Goal: Browse casually: Explore the website without a specific task or goal

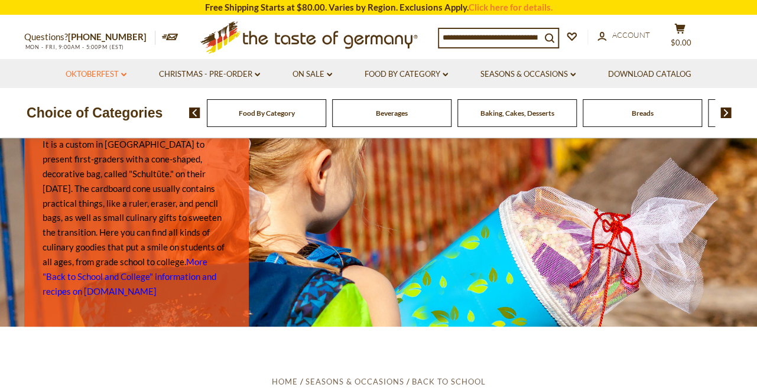
click at [123, 75] on icon at bounding box center [123, 75] width 5 height 4
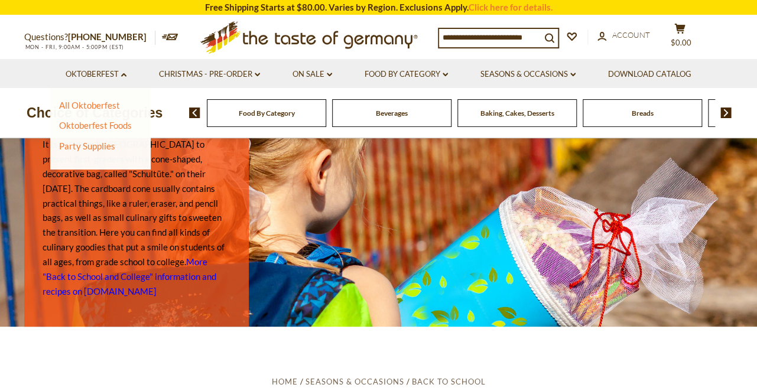
click at [115, 105] on li "All Oktoberfest" at bounding box center [96, 106] width 74 height 12
click at [112, 124] on link "Oktoberfest Foods" at bounding box center [95, 125] width 73 height 11
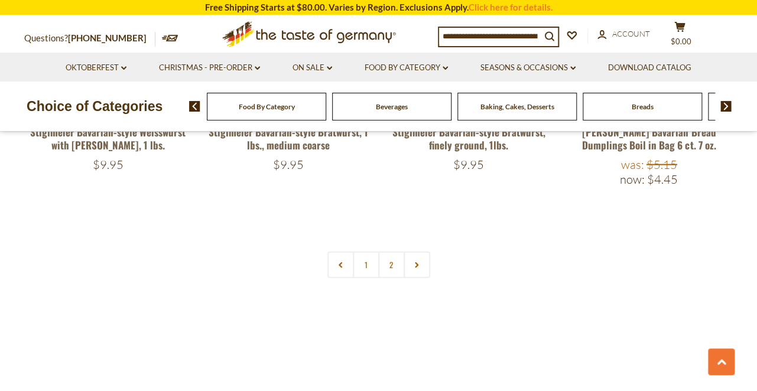
scroll to position [2687, 0]
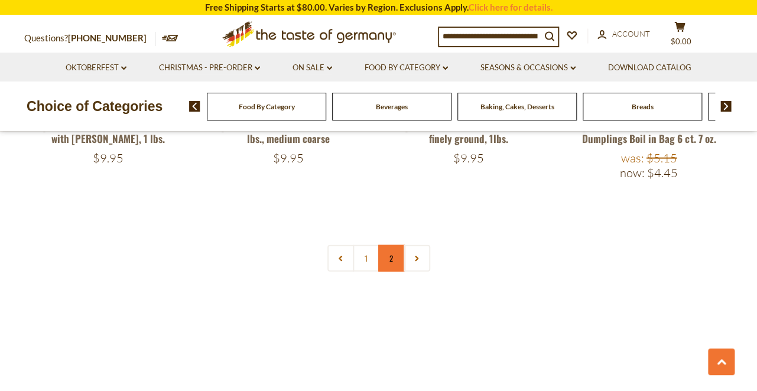
click at [394, 245] on link "2" at bounding box center [391, 258] width 27 height 27
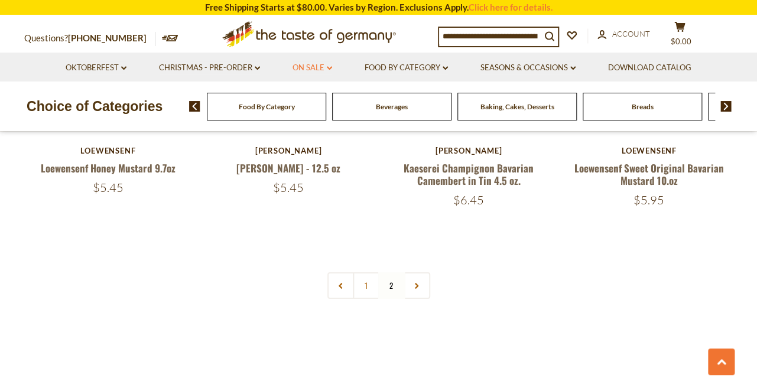
scroll to position [1478, 0]
click at [323, 67] on link "On Sale dropdown_arrow" at bounding box center [313, 67] width 40 height 13
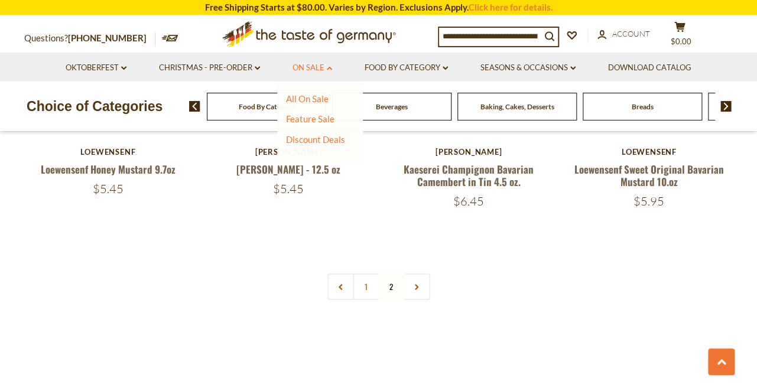
scroll to position [1476, 0]
click at [445, 70] on icon "dropdown_arrow" at bounding box center [445, 68] width 5 height 4
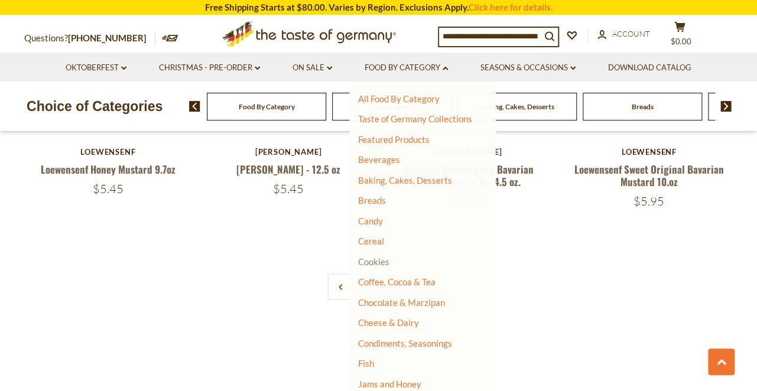
click at [381, 261] on link "Cookies" at bounding box center [373, 262] width 31 height 11
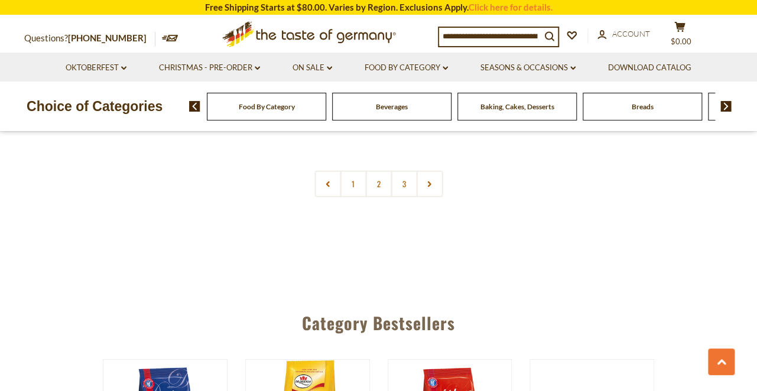
scroll to position [2888, 0]
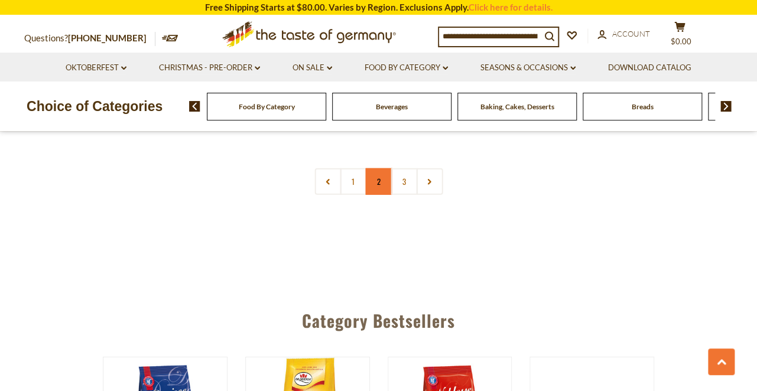
click at [379, 180] on link "2" at bounding box center [378, 182] width 27 height 27
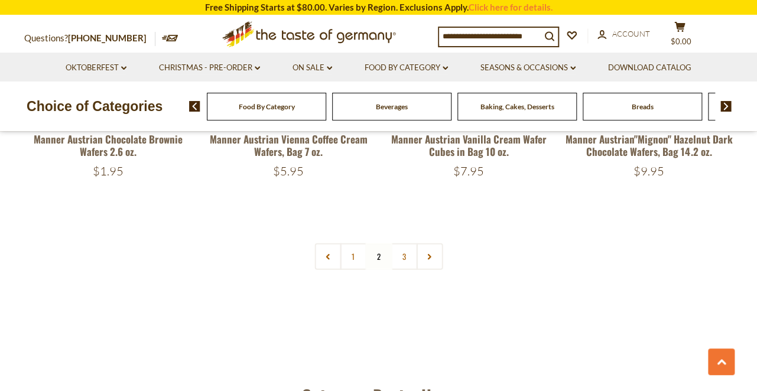
scroll to position [2811, 0]
click at [404, 243] on link "3" at bounding box center [404, 256] width 27 height 27
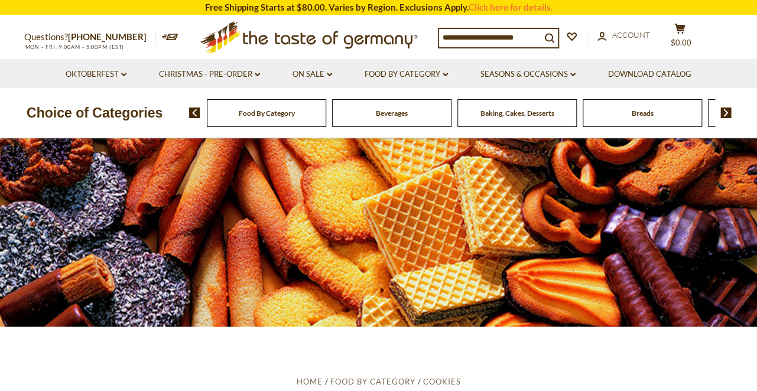
scroll to position [0, 0]
click at [448, 73] on icon "dropdown_arrow" at bounding box center [445, 75] width 5 height 4
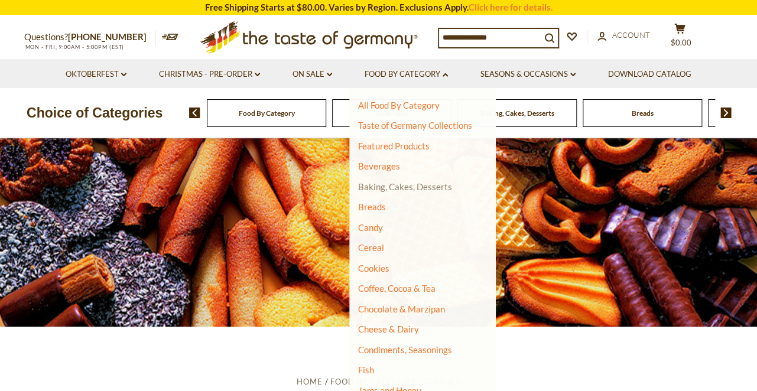
click at [421, 187] on link "Baking, Cakes, Desserts" at bounding box center [405, 187] width 94 height 11
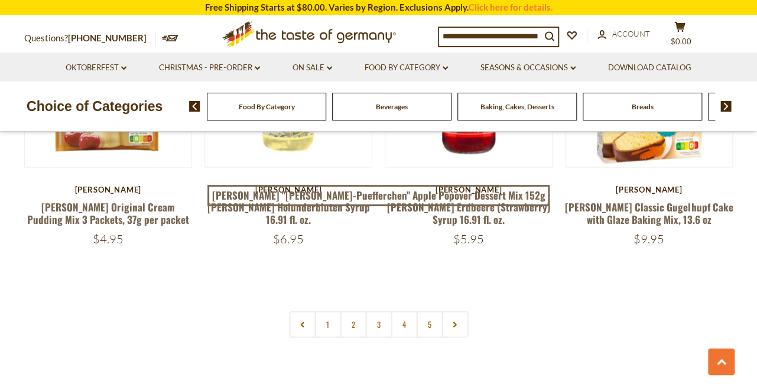
scroll to position [2729, 0]
click at [353, 319] on link "2" at bounding box center [353, 325] width 27 height 27
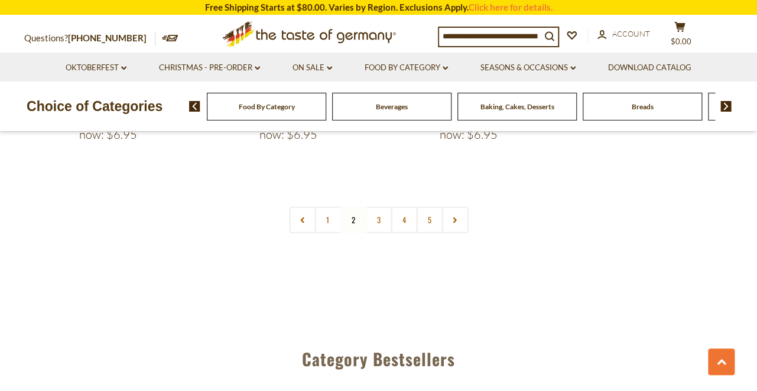
scroll to position [2882, 0]
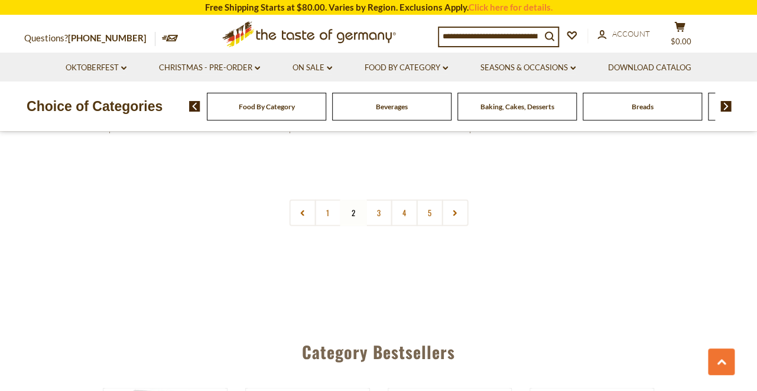
click at [376, 200] on link "3" at bounding box center [378, 213] width 27 height 27
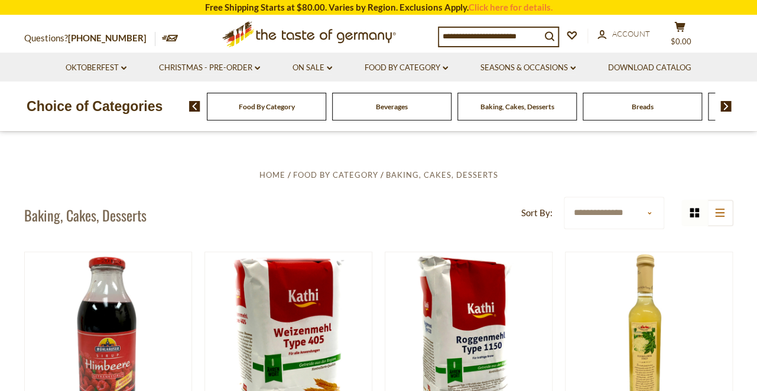
scroll to position [193, 0]
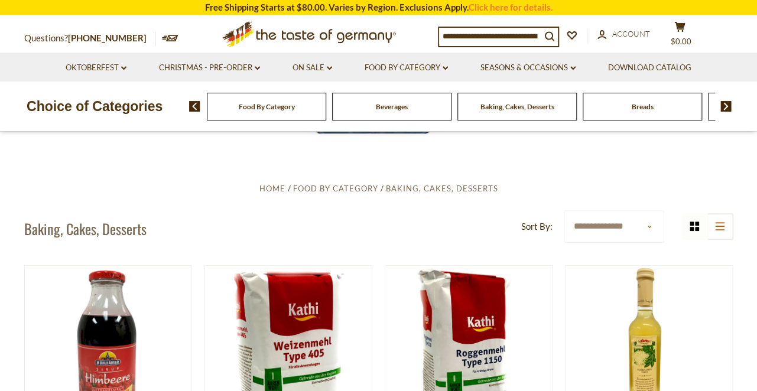
click at [472, 33] on input at bounding box center [490, 36] width 102 height 17
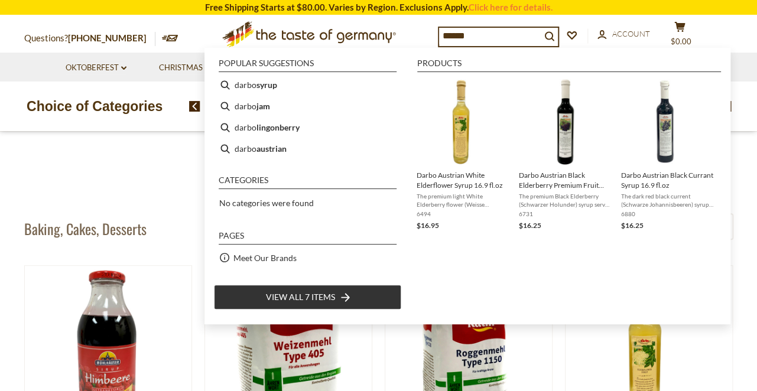
scroll to position [206, 0]
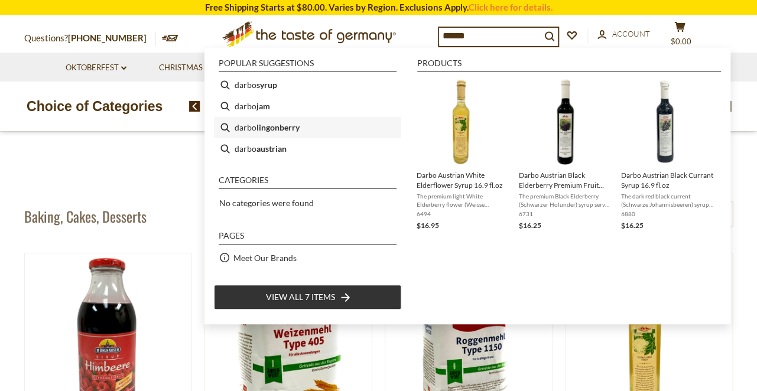
click at [290, 127] on b "lingonberry" at bounding box center [278, 128] width 43 height 14
type input "**********"
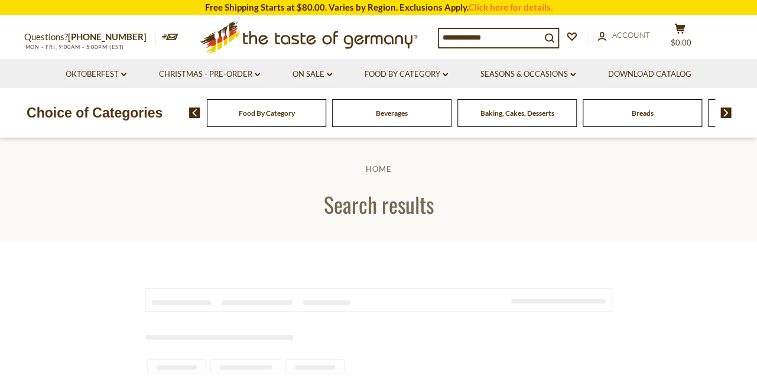
type input "**********"
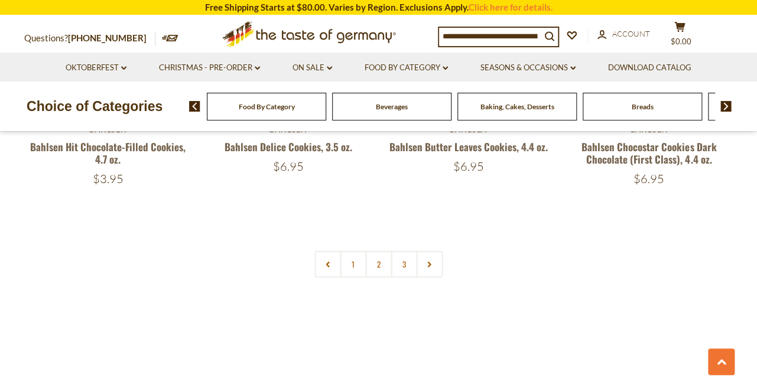
scroll to position [2803, 0]
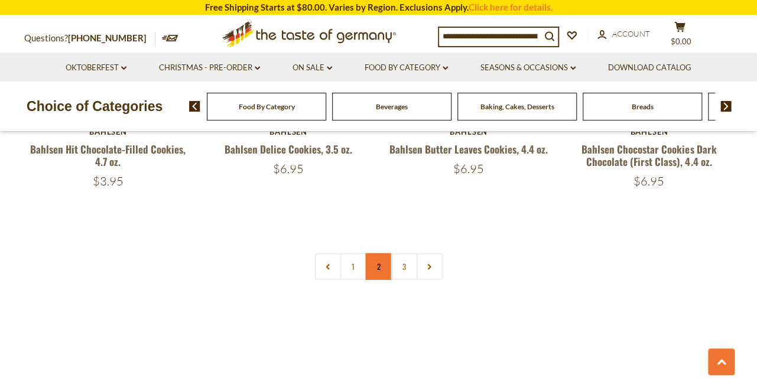
click at [381, 263] on link "2" at bounding box center [378, 267] width 27 height 27
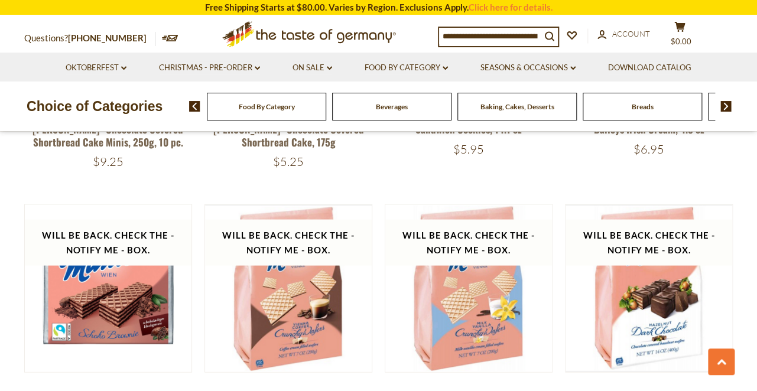
scroll to position [2539, 0]
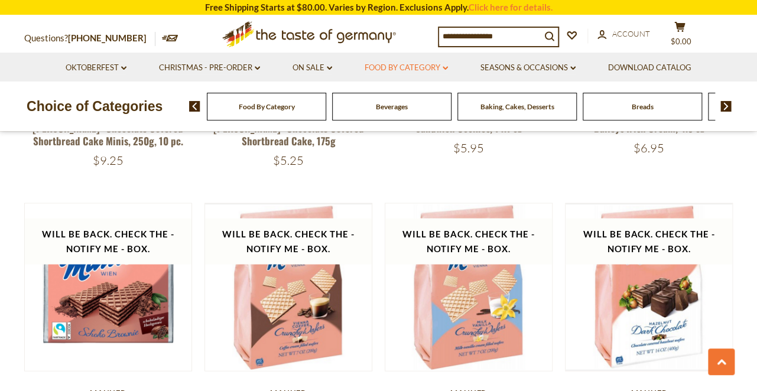
click at [448, 64] on link "Food By Category dropdown_arrow" at bounding box center [406, 67] width 83 height 13
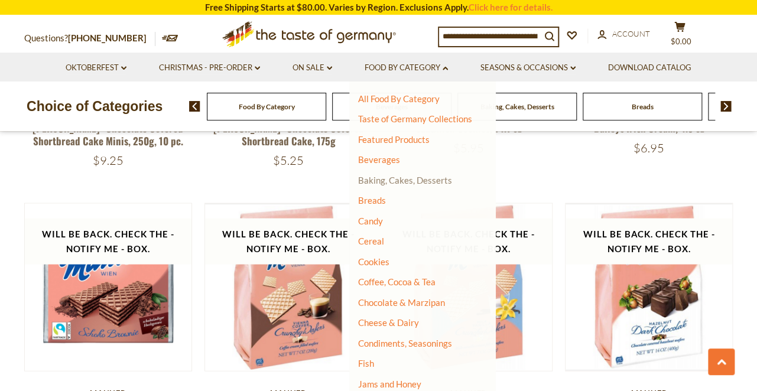
click at [432, 176] on link "Baking, Cakes, Desserts" at bounding box center [405, 180] width 94 height 11
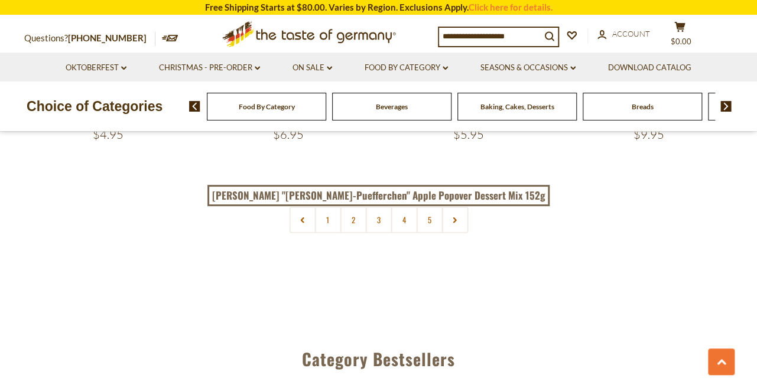
scroll to position [2829, 0]
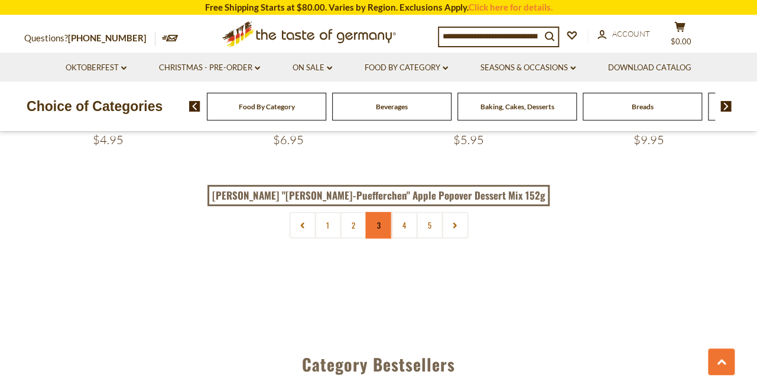
click at [381, 221] on link "3" at bounding box center [378, 225] width 27 height 27
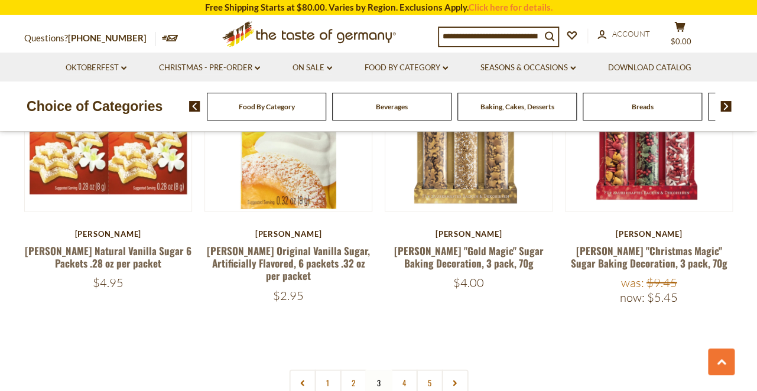
scroll to position [2723, 0]
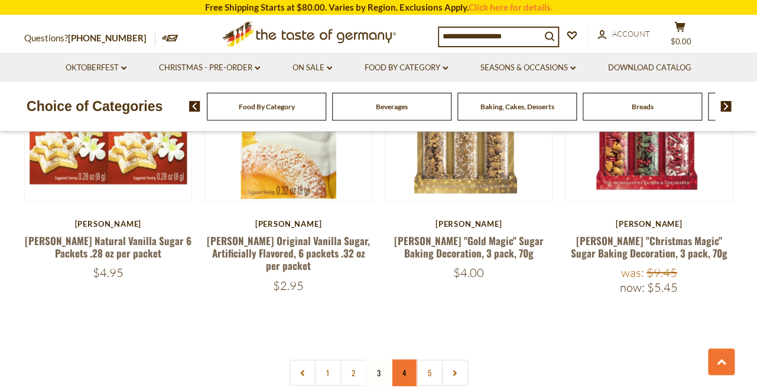
click at [406, 360] on link "4" at bounding box center [404, 373] width 27 height 27
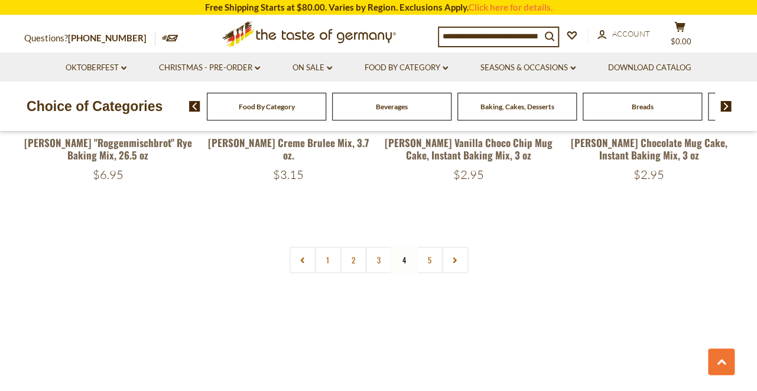
scroll to position [2804, 0]
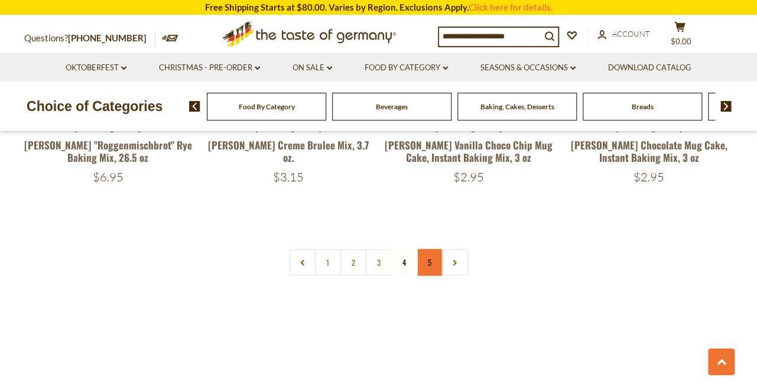
click at [428, 250] on link "5" at bounding box center [429, 263] width 27 height 27
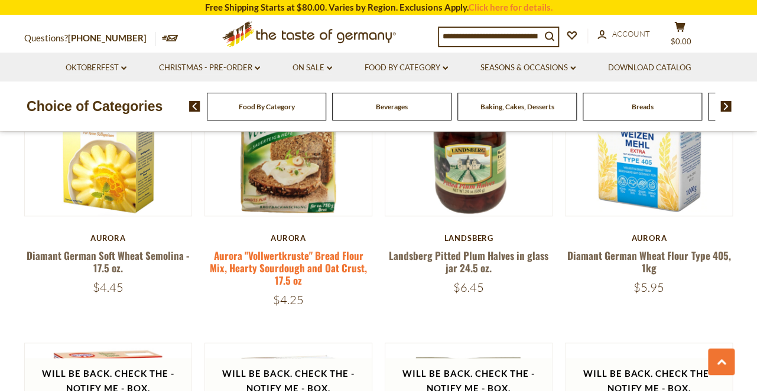
scroll to position [410, 0]
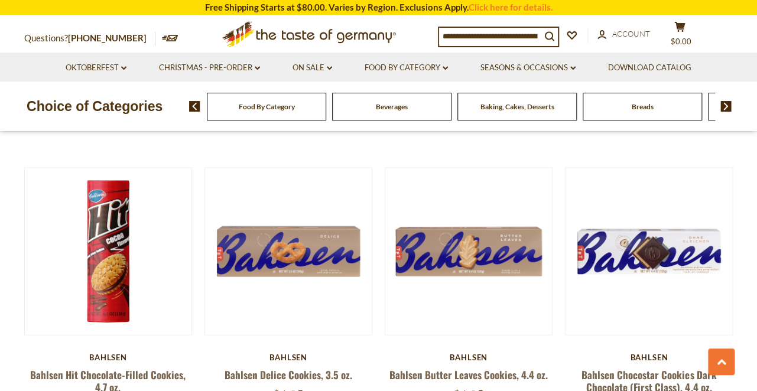
scroll to position [2576, 0]
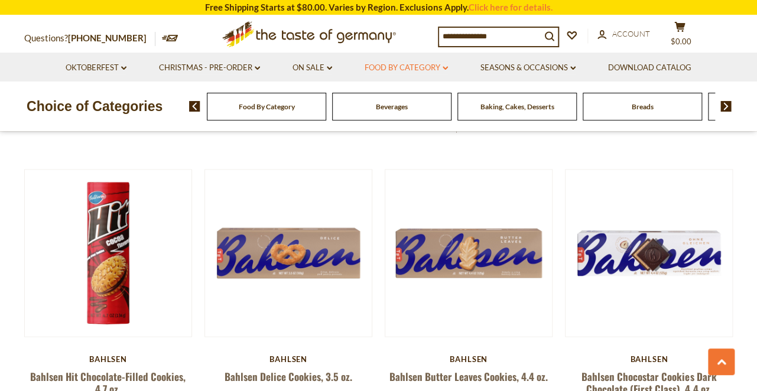
click at [439, 67] on link "Food By Category dropdown_arrow" at bounding box center [406, 67] width 83 height 13
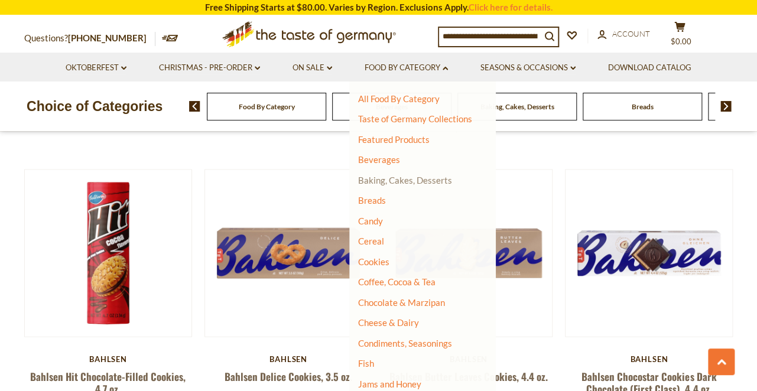
click at [410, 182] on link "Baking, Cakes, Desserts" at bounding box center [405, 180] width 94 height 11
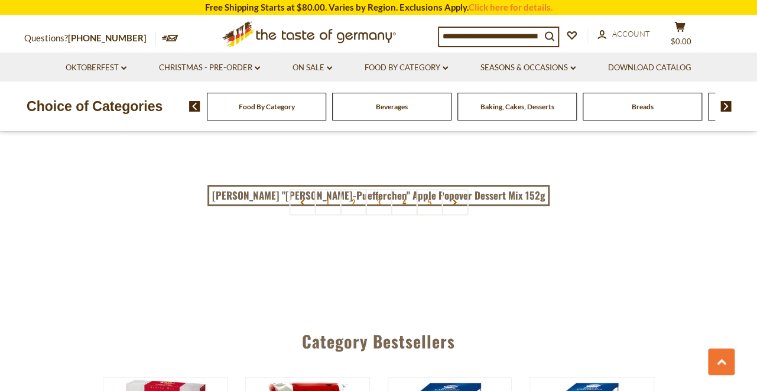
scroll to position [2779, 0]
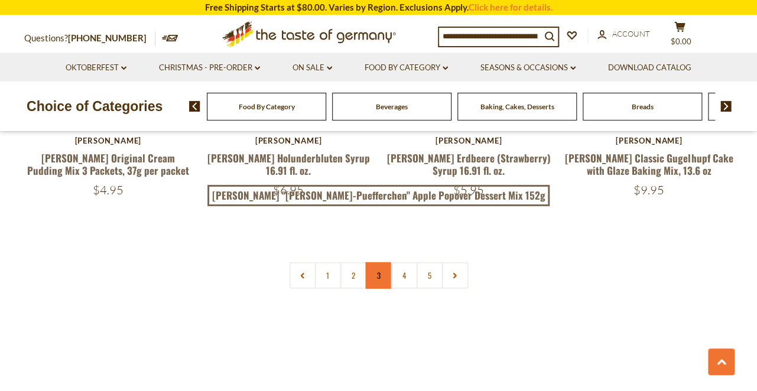
click at [379, 273] on link "3" at bounding box center [378, 276] width 27 height 27
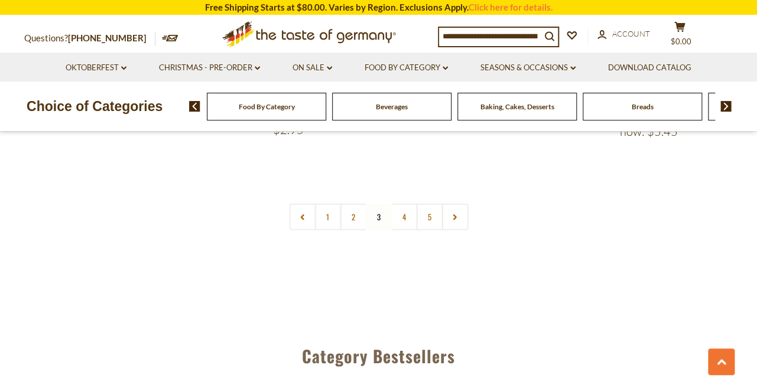
scroll to position [2879, 0]
click at [408, 204] on link "4" at bounding box center [404, 217] width 27 height 27
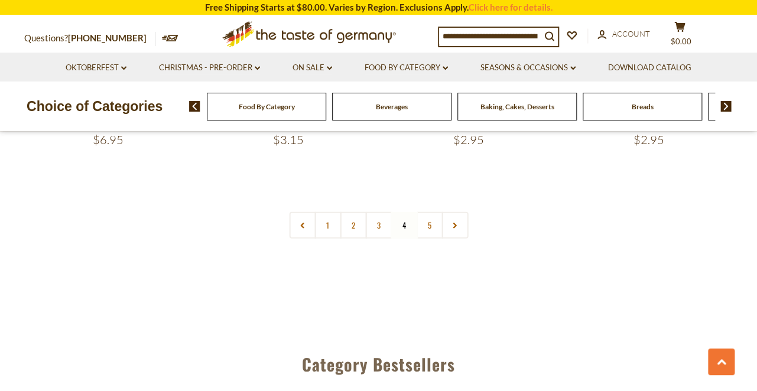
scroll to position [2836, 0]
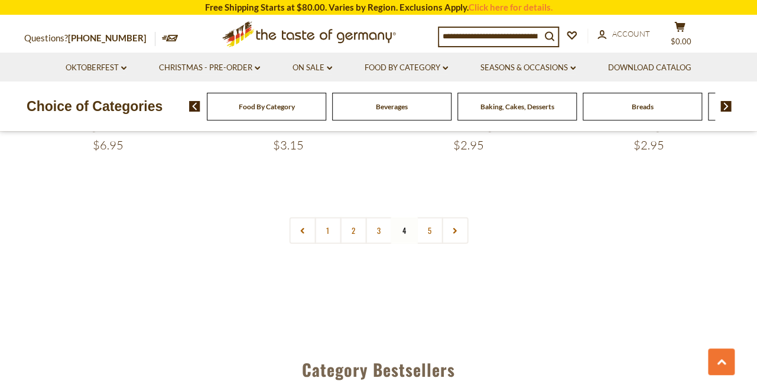
click at [430, 218] on link "5" at bounding box center [429, 231] width 27 height 27
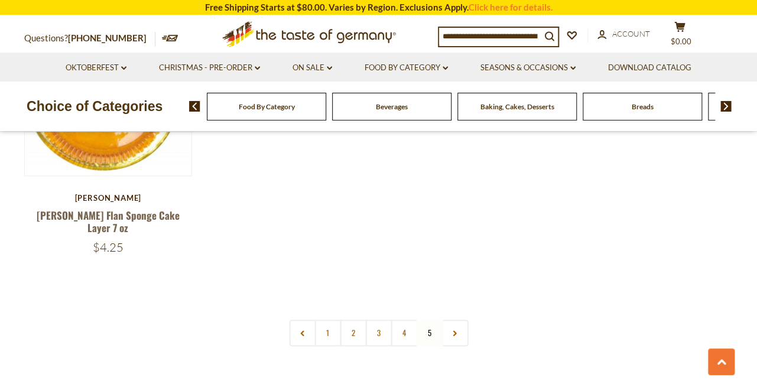
scroll to position [2210, 0]
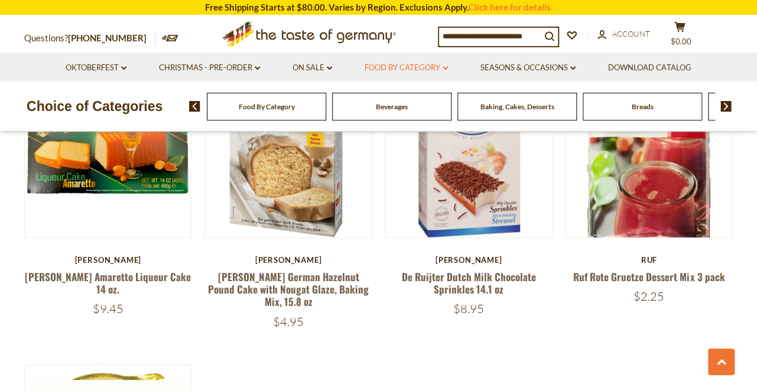
click at [445, 69] on icon "dropdown_arrow" at bounding box center [445, 68] width 5 height 4
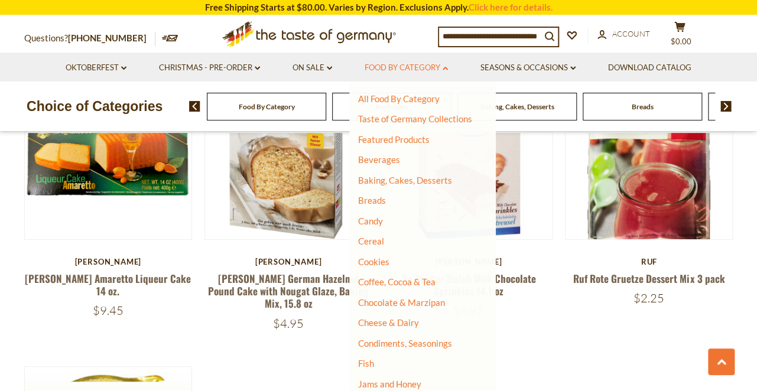
scroll to position [1847, 0]
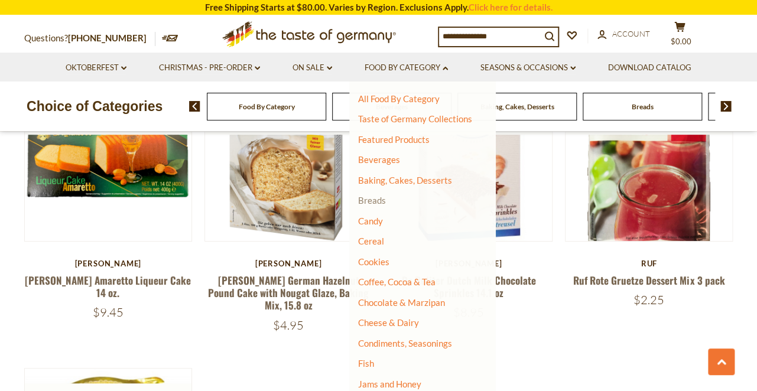
click at [380, 199] on link "Breads" at bounding box center [372, 200] width 28 height 11
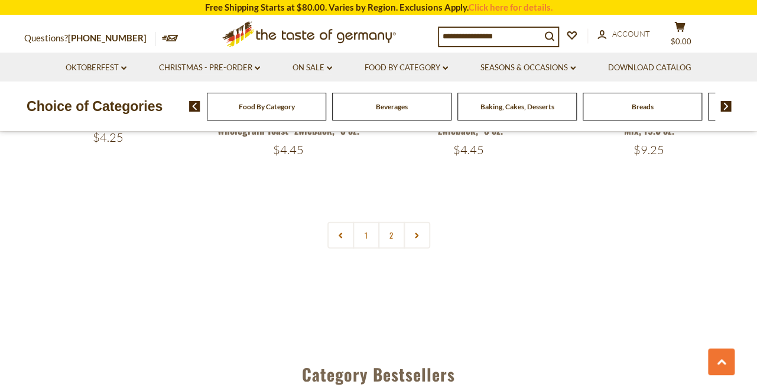
scroll to position [2820, 0]
click at [391, 235] on link "2" at bounding box center [391, 235] width 27 height 27
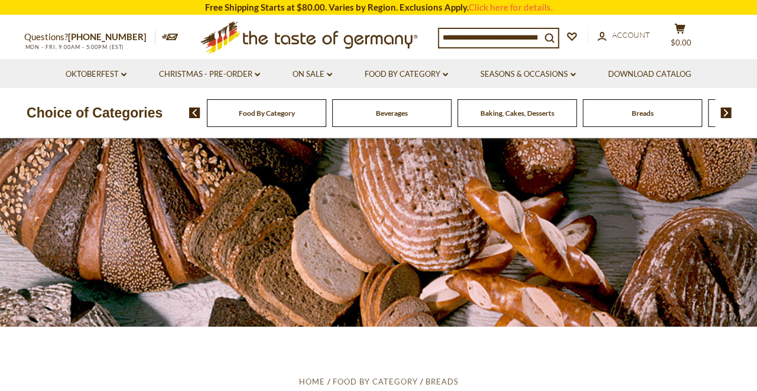
scroll to position [0, 0]
click at [448, 74] on icon "dropdown_arrow" at bounding box center [445, 75] width 5 height 4
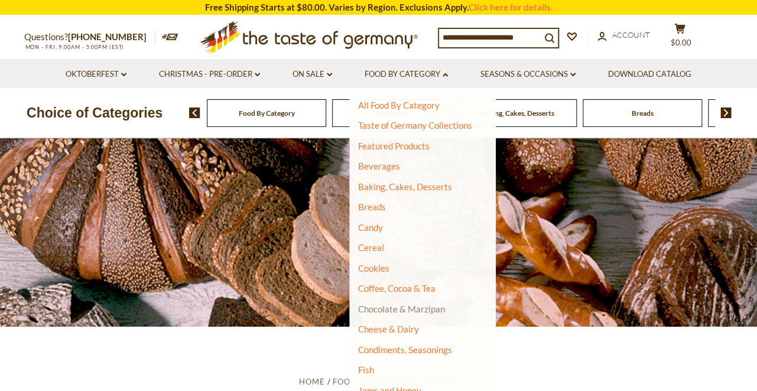
click at [389, 306] on link "Chocolate & Marzipan" at bounding box center [401, 309] width 87 height 11
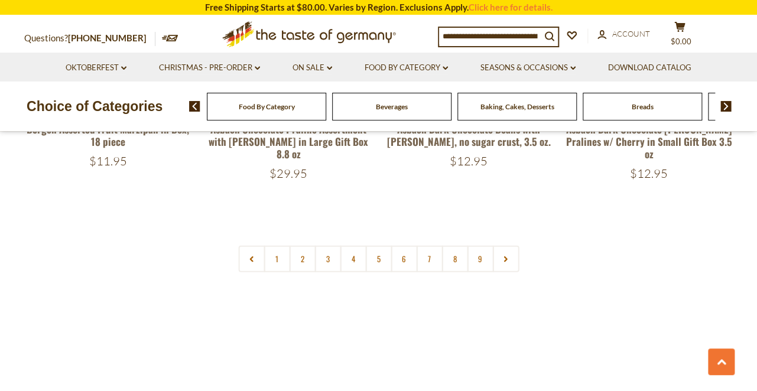
scroll to position [2869, 0]
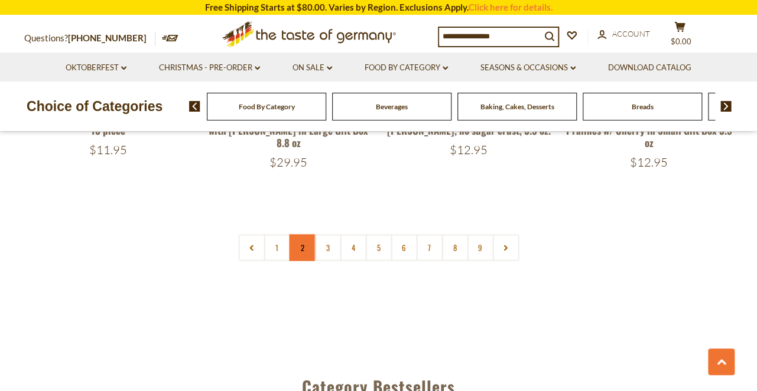
click at [308, 235] on link "2" at bounding box center [302, 248] width 27 height 27
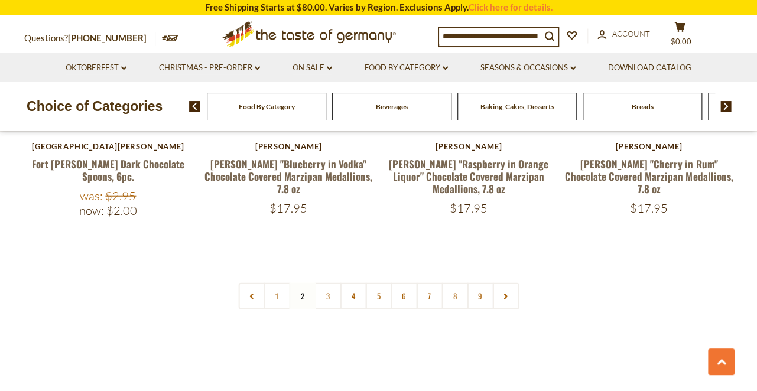
scroll to position [2891, 0]
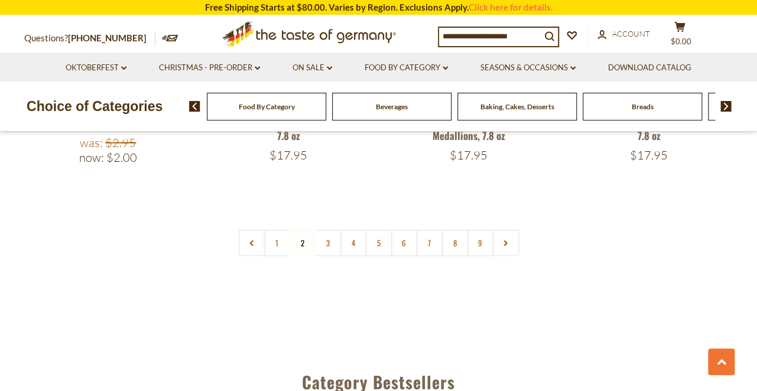
click at [329, 230] on link "3" at bounding box center [328, 243] width 27 height 27
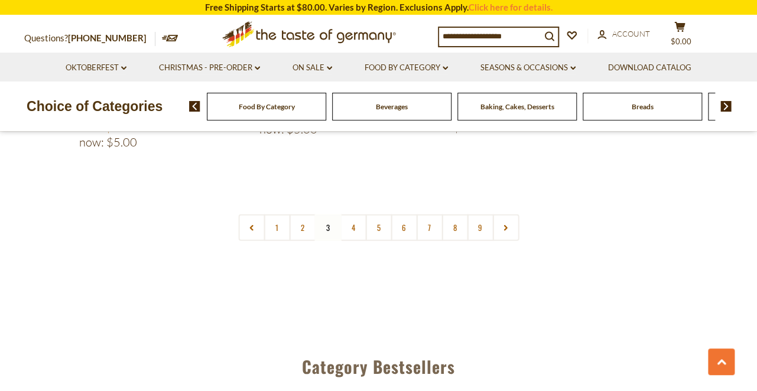
scroll to position [2918, 0]
click at [354, 213] on link "4" at bounding box center [353, 226] width 27 height 27
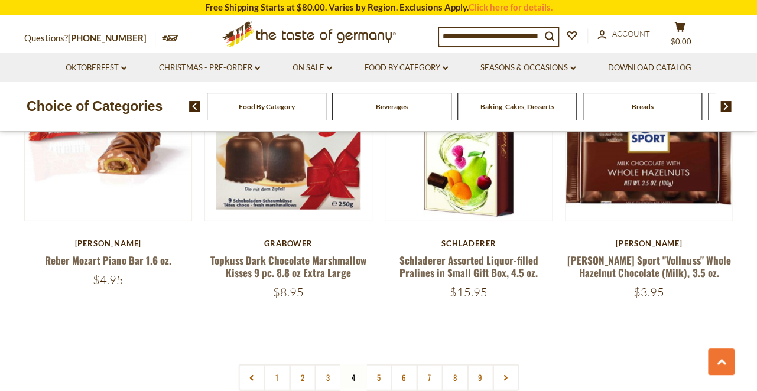
scroll to position [2743, 0]
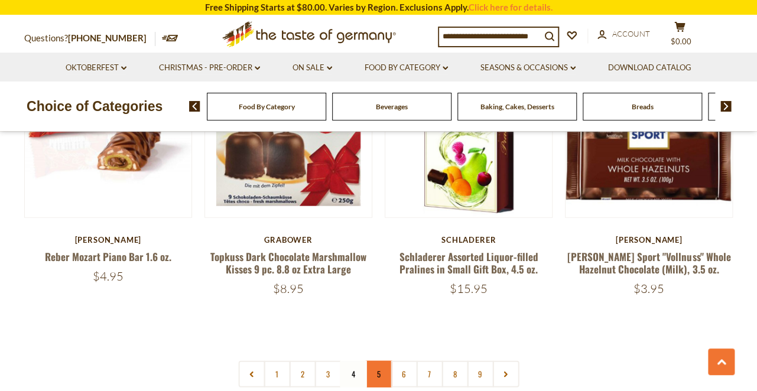
click at [383, 361] on link "5" at bounding box center [378, 374] width 27 height 27
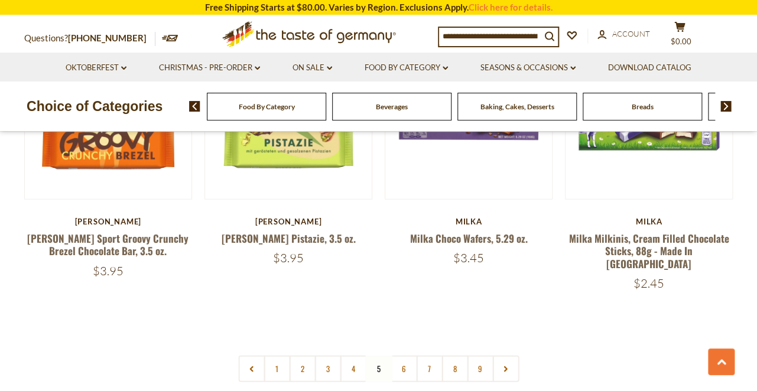
scroll to position [2726, 0]
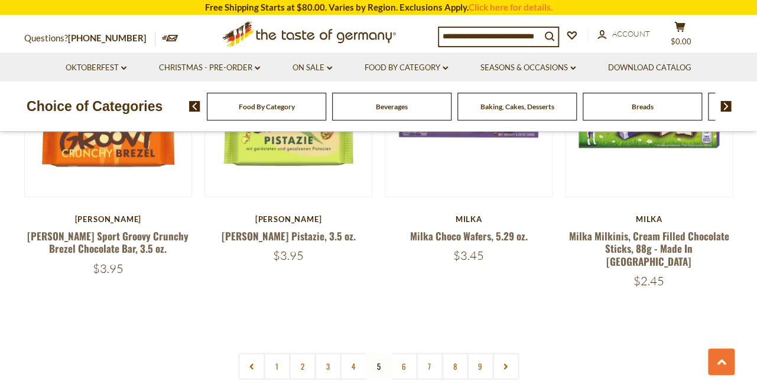
click at [403, 354] on link "6" at bounding box center [404, 367] width 27 height 27
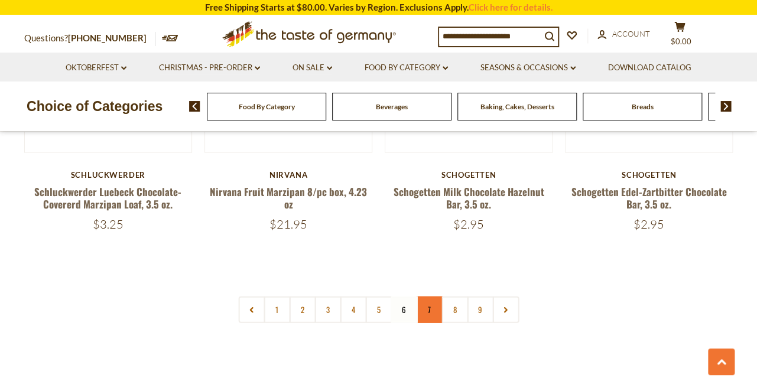
scroll to position [2790, 0]
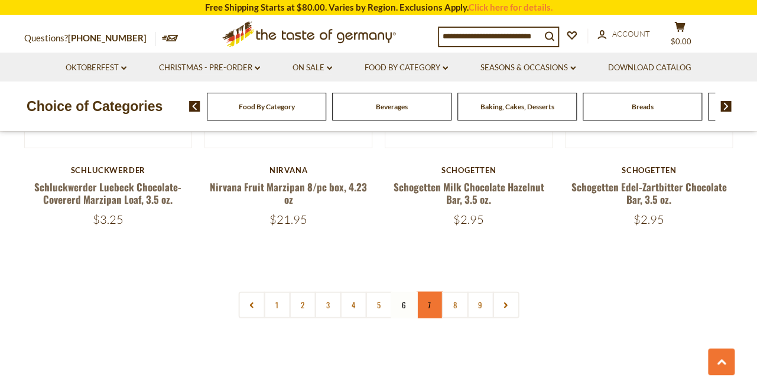
click at [434, 301] on link "7" at bounding box center [429, 305] width 27 height 27
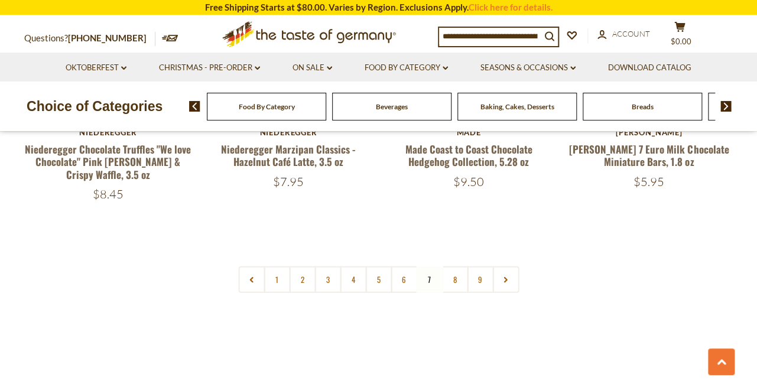
scroll to position [2802, 0]
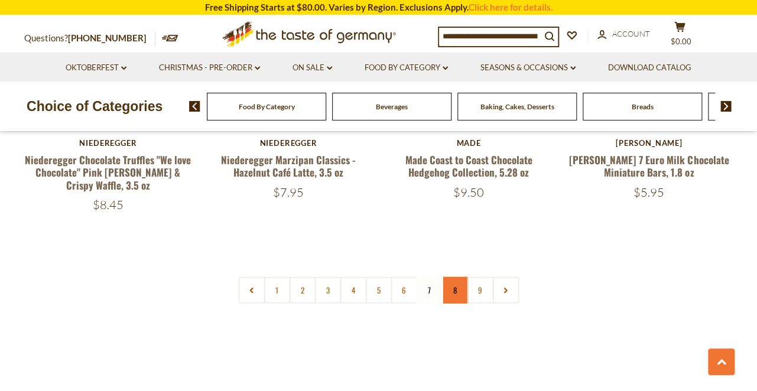
click at [455, 291] on link "8" at bounding box center [455, 290] width 27 height 27
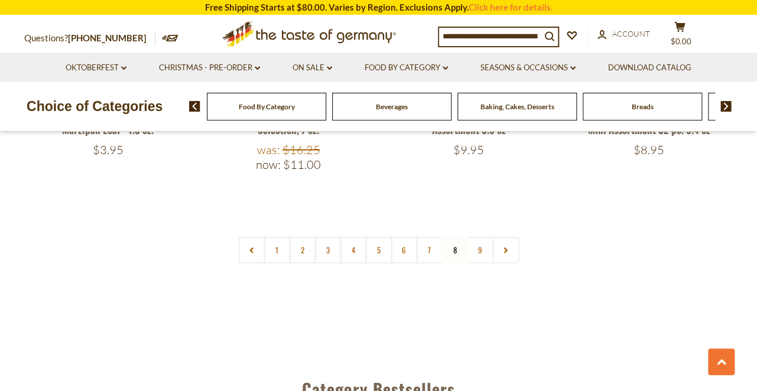
scroll to position [2845, 0]
click at [485, 237] on link "9" at bounding box center [480, 250] width 27 height 27
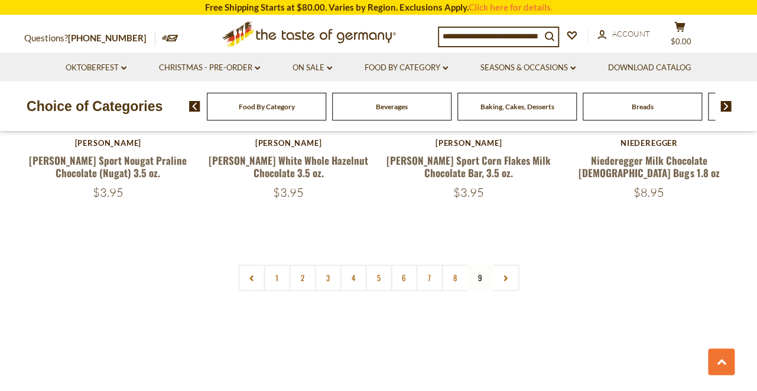
scroll to position [1663, 0]
click at [303, 264] on link "2" at bounding box center [302, 277] width 27 height 27
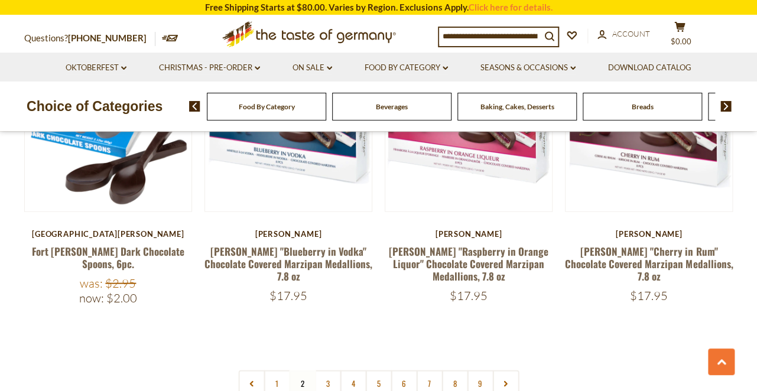
scroll to position [2751, 0]
click at [327, 371] on link "3" at bounding box center [328, 384] width 27 height 27
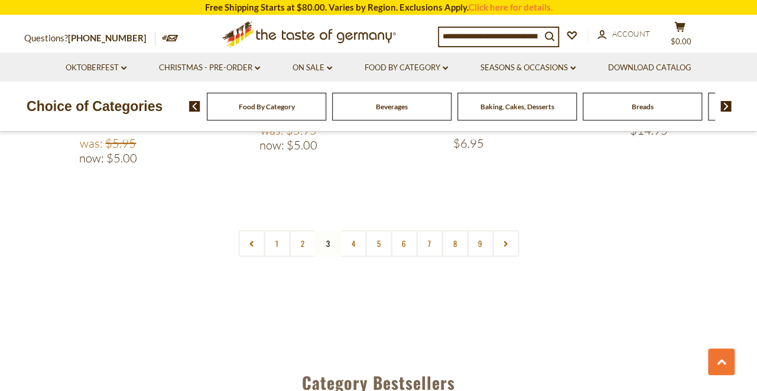
scroll to position [2902, 0]
click at [353, 230] on link "4" at bounding box center [353, 243] width 27 height 27
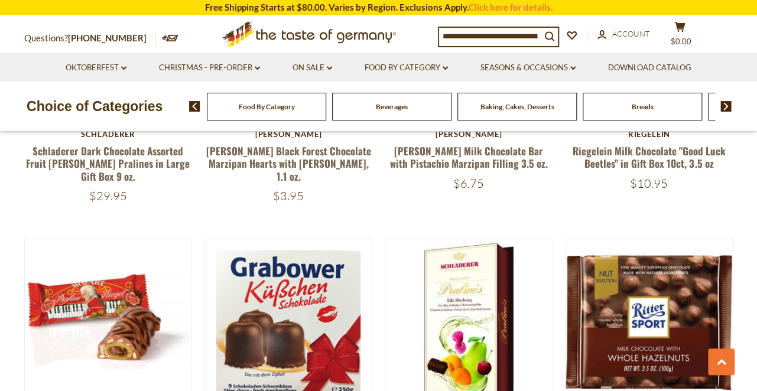
scroll to position [2492, 0]
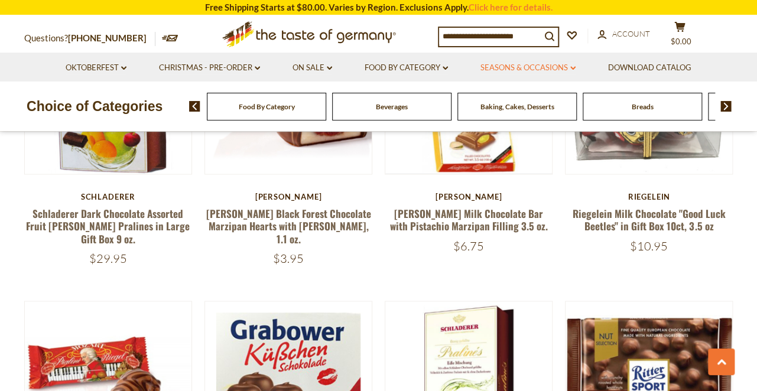
click at [570, 68] on link "Seasons & Occasions dropdown_arrow" at bounding box center [528, 67] width 95 height 13
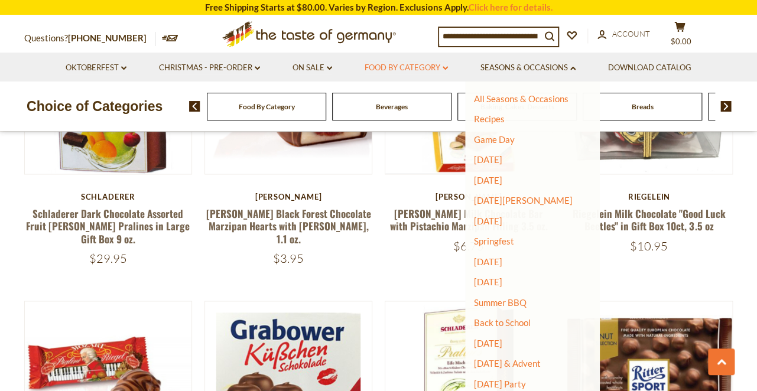
click at [445, 66] on icon "dropdown_arrow" at bounding box center [445, 68] width 5 height 4
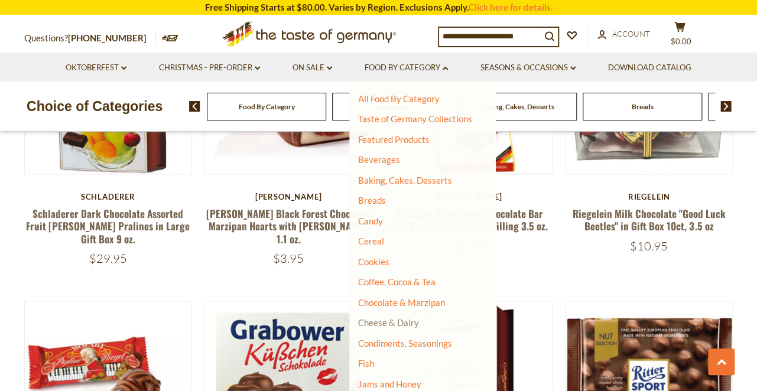
click at [397, 320] on link "Cheese & Dairy" at bounding box center [388, 323] width 61 height 11
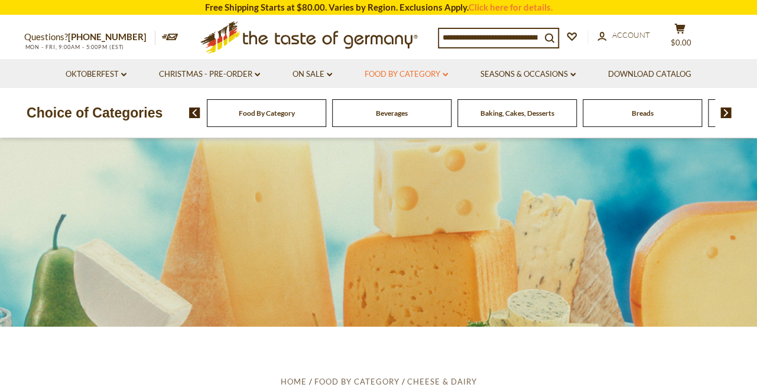
click at [447, 74] on icon at bounding box center [445, 75] width 5 height 4
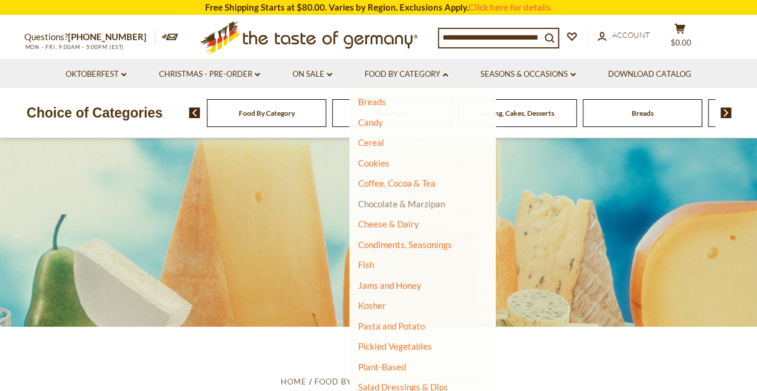
scroll to position [114, 0]
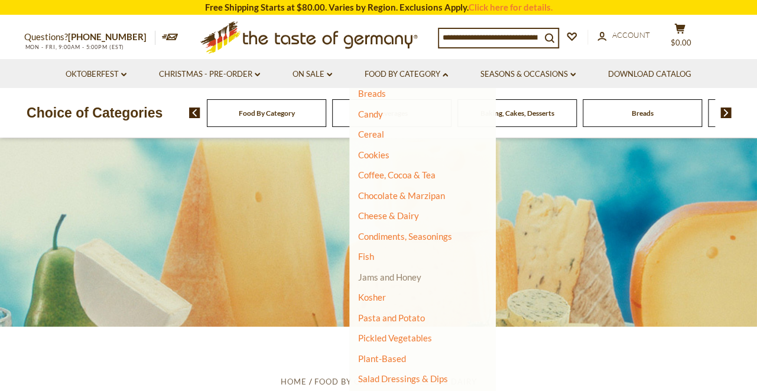
click at [385, 273] on link "Jams and Honey" at bounding box center [389, 277] width 63 height 11
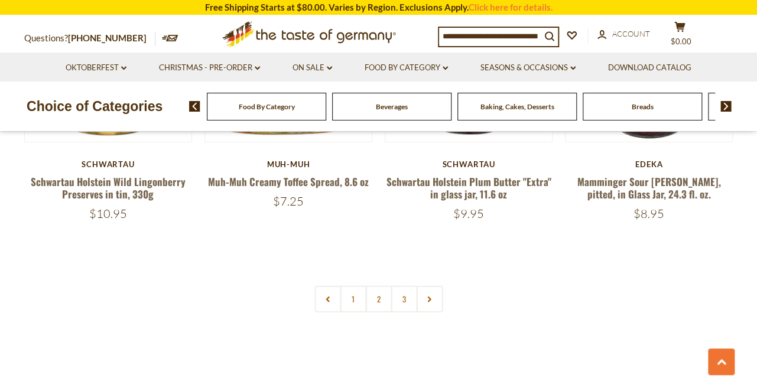
scroll to position [2758, 0]
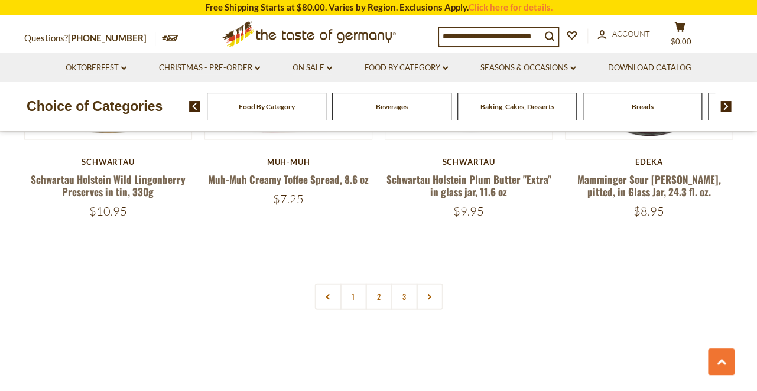
click at [381, 284] on link "2" at bounding box center [378, 297] width 27 height 27
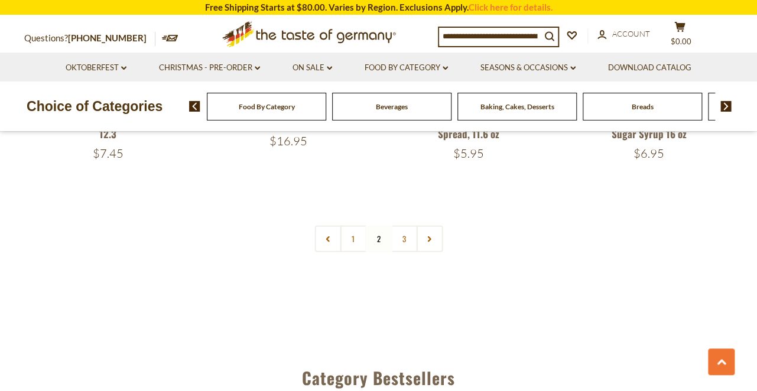
scroll to position [2795, 0]
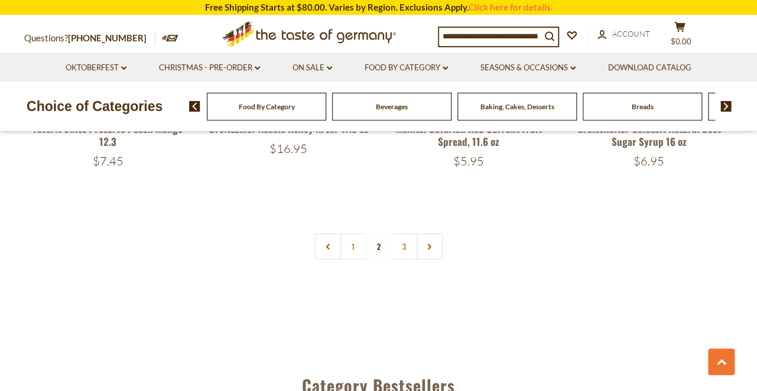
click at [408, 246] on link "3" at bounding box center [404, 247] width 27 height 27
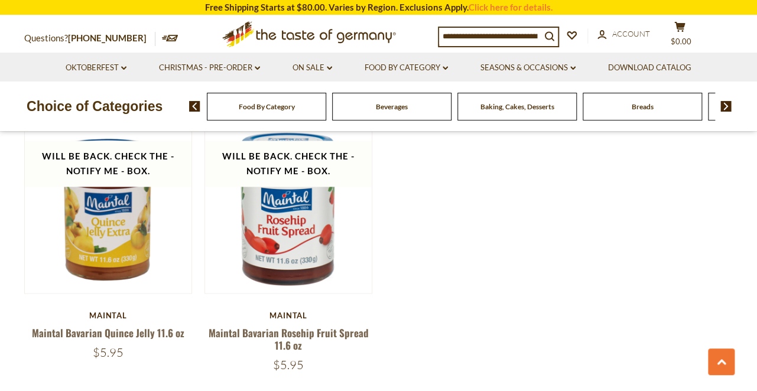
scroll to position [2325, 0]
